Goal: Transaction & Acquisition: Obtain resource

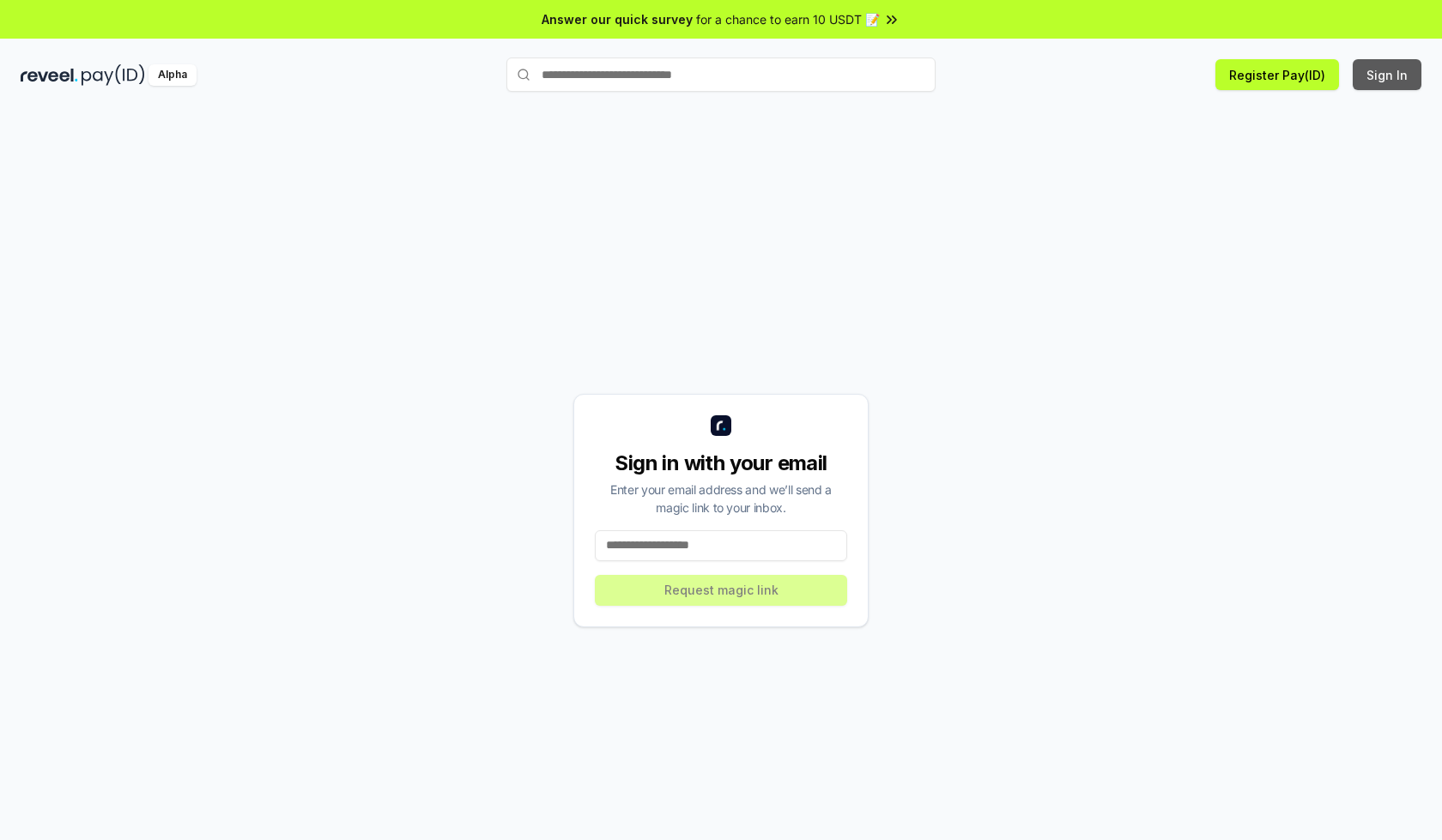
click at [1388, 75] on button "Sign In" at bounding box center [1387, 74] width 69 height 31
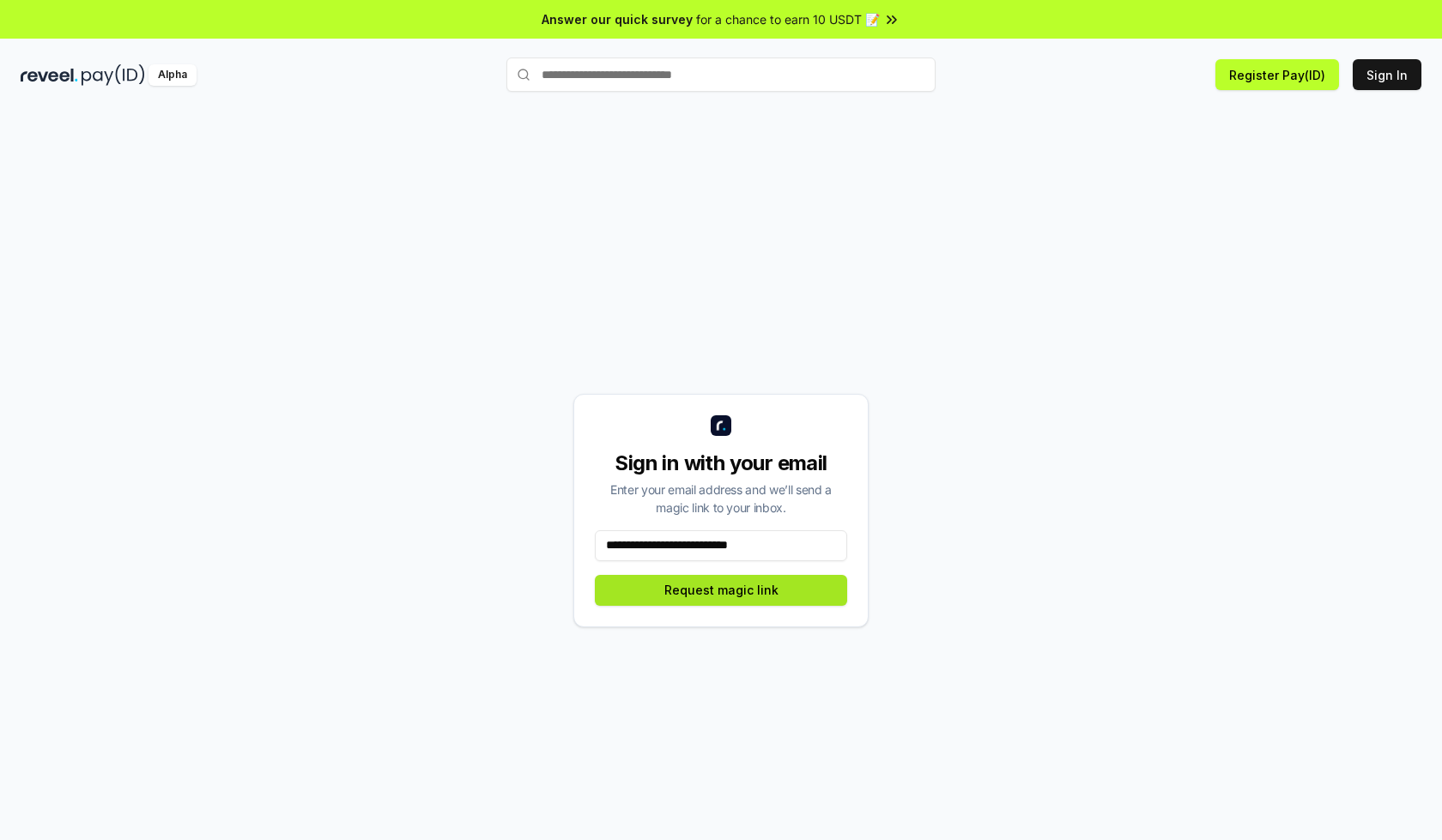
type input "**********"
click at [721, 589] on button "Request magic link" at bounding box center [721, 590] width 253 height 31
